Goal: Navigation & Orientation: Find specific page/section

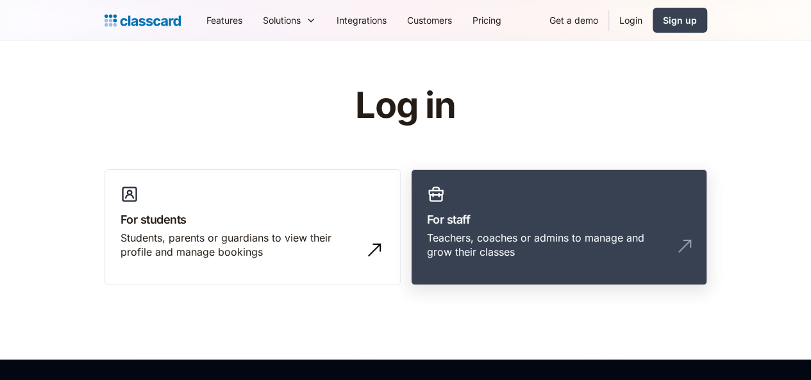
click at [487, 213] on h3 "For staff" at bounding box center [559, 219] width 264 height 17
